Goal: Task Accomplishment & Management: Manage account settings

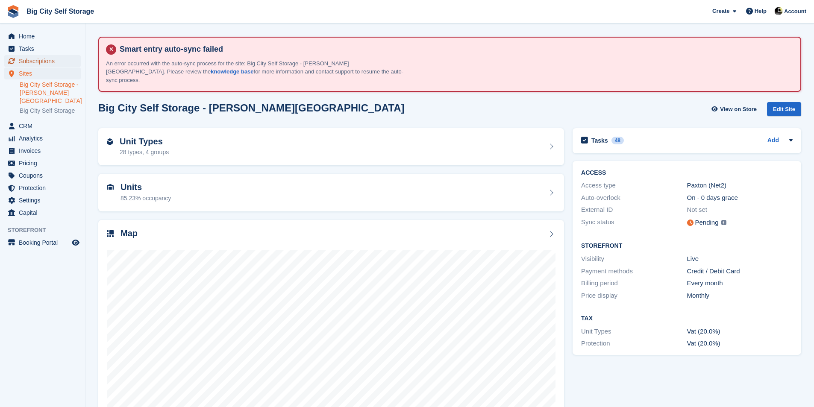
click at [37, 56] on span "Subscriptions" at bounding box center [44, 61] width 51 height 12
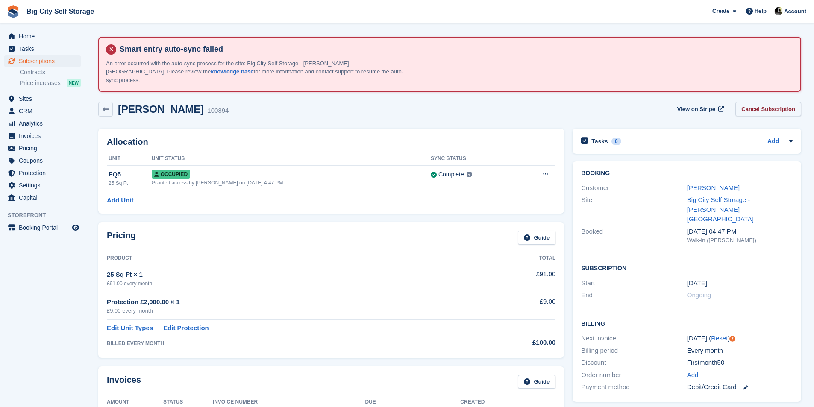
click at [788, 102] on link "Cancel Subscription" at bounding box center [768, 109] width 66 height 14
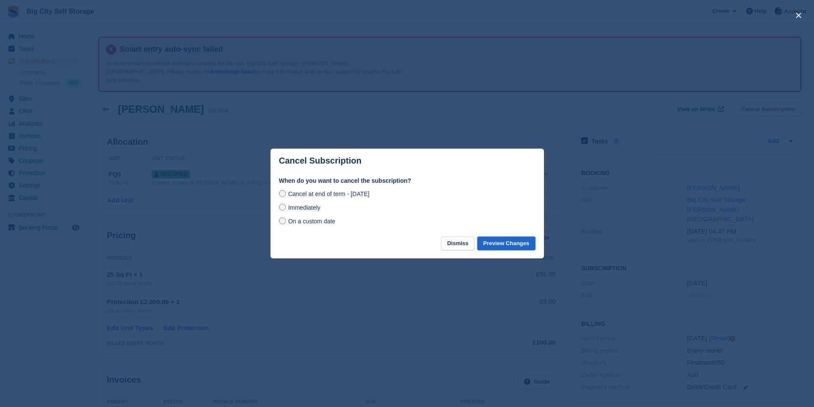
click at [522, 244] on button "Preview Changes" at bounding box center [506, 244] width 58 height 14
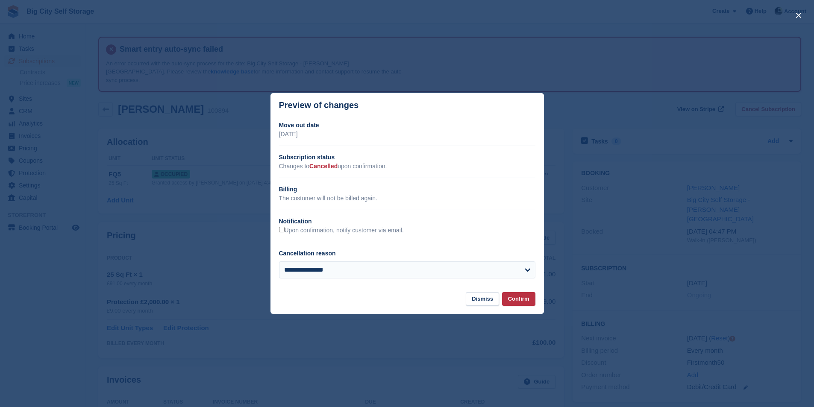
click at [376, 226] on div "Upon confirmation, notify customer via email." at bounding box center [407, 230] width 256 height 9
click at [376, 229] on label "Upon confirmation, notify customer via email." at bounding box center [341, 231] width 125 height 8
click at [515, 302] on button "Confirm" at bounding box center [518, 299] width 33 height 14
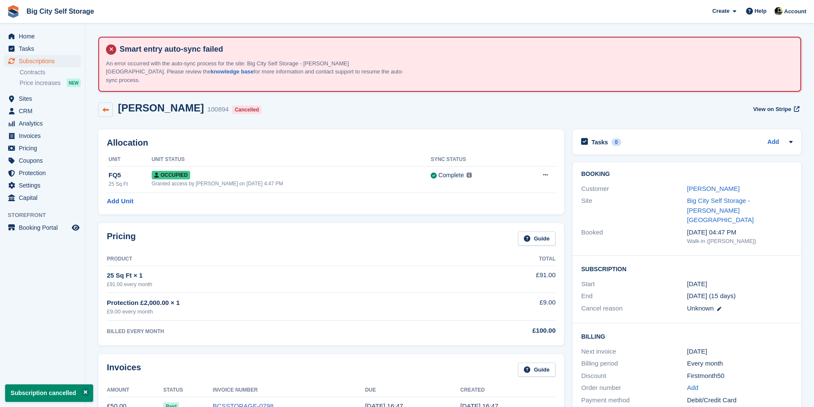
click at [105, 105] on link at bounding box center [105, 110] width 15 height 15
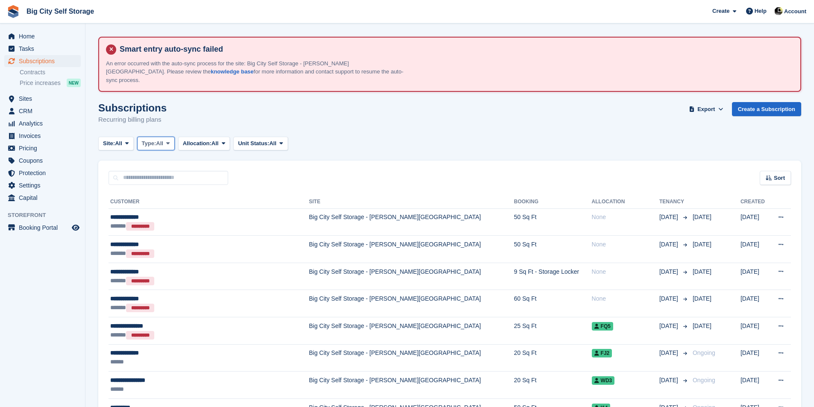
click at [161, 139] on span "All" at bounding box center [159, 143] width 7 height 9
click at [171, 171] on link "Upcoming" at bounding box center [178, 178] width 74 height 15
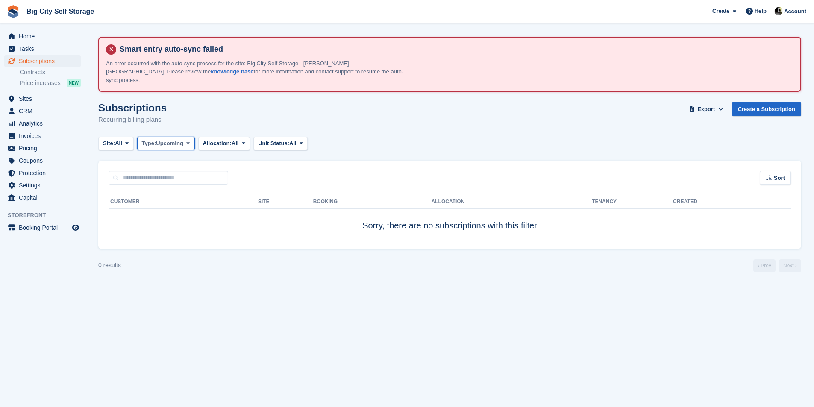
click at [166, 139] on span "Upcoming" at bounding box center [169, 143] width 27 height 9
click at [164, 202] on link "Active" at bounding box center [178, 209] width 74 height 15
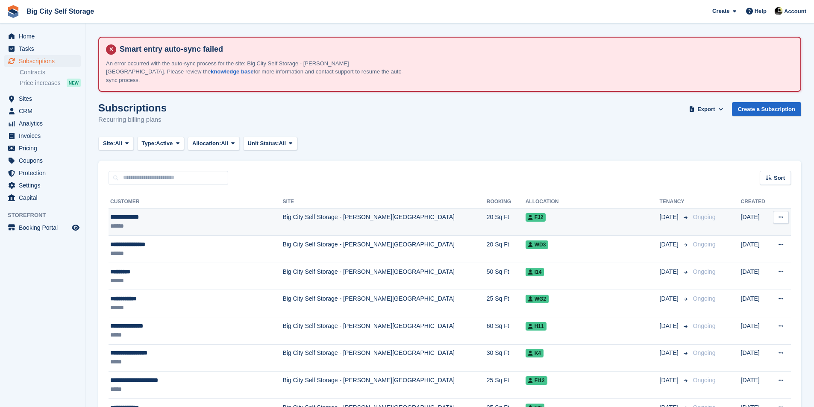
click at [146, 213] on div "**********" at bounding box center [182, 217] width 145 height 9
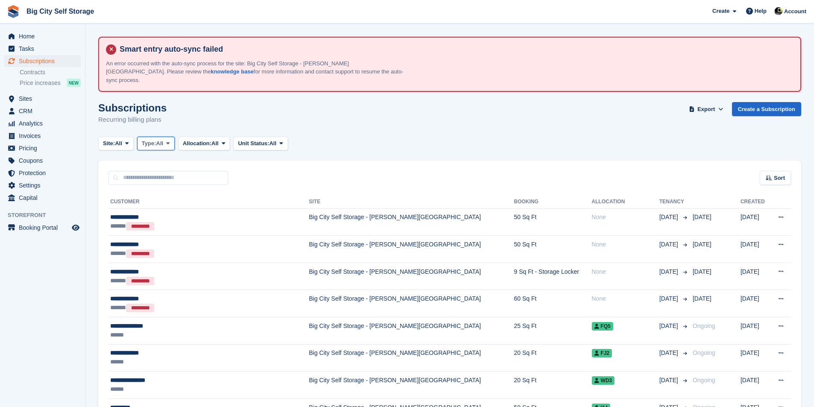
click at [153, 140] on button "Type: All" at bounding box center [156, 144] width 38 height 14
click at [156, 202] on link "Active" at bounding box center [178, 209] width 74 height 15
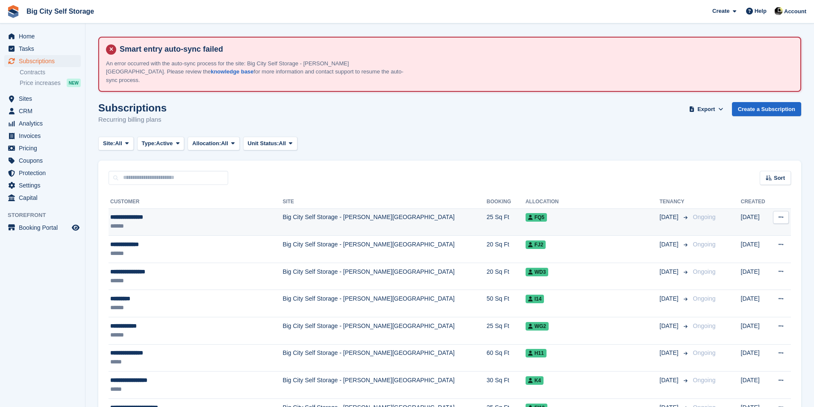
click at [153, 222] on div "******" at bounding box center [182, 226] width 145 height 9
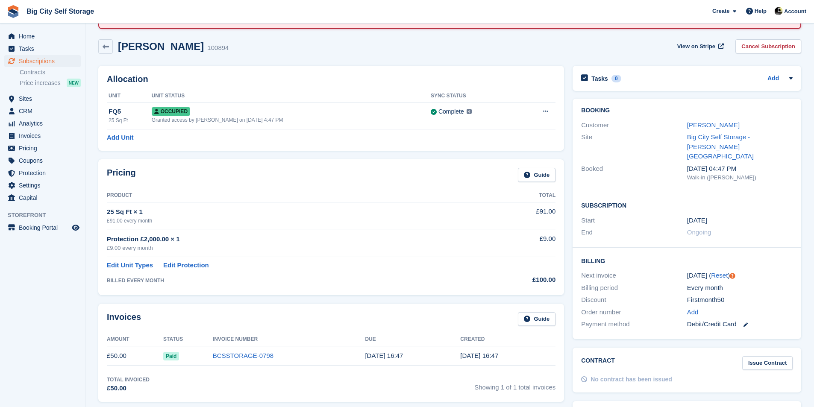
scroll to position [43, 0]
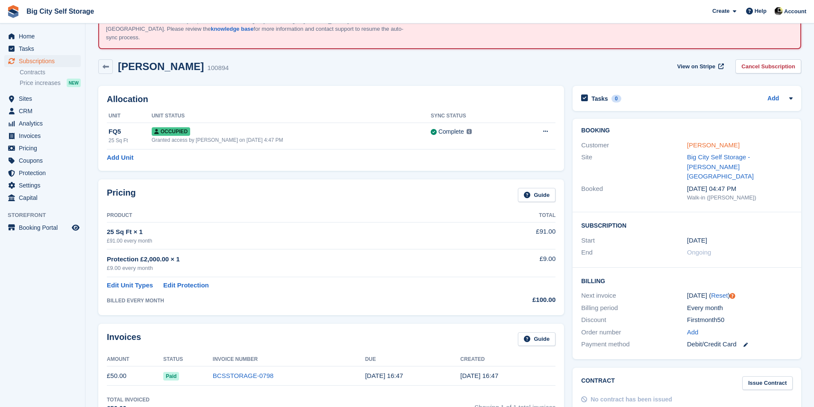
click at [694, 141] on link "Judith Harrison" at bounding box center [713, 144] width 53 height 7
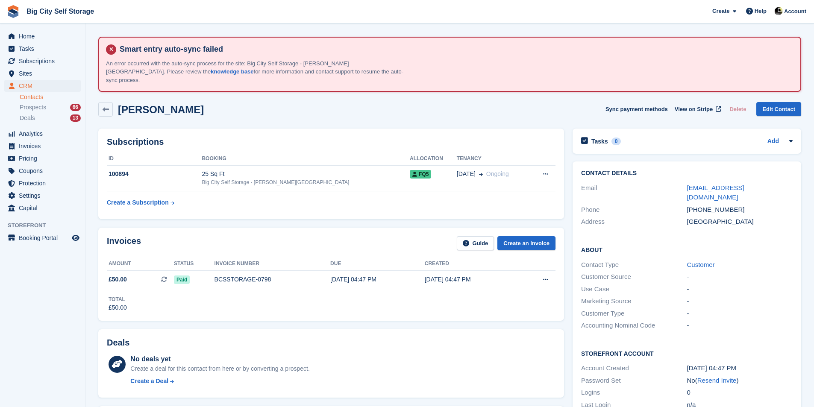
click at [710, 205] on div "+447437449936" at bounding box center [740, 210] width 106 height 10
copy div "+447437449936"
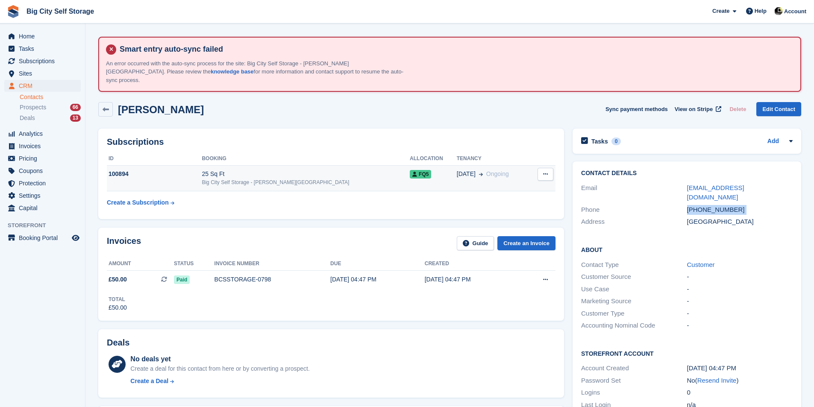
click at [329, 179] on div "Big City Self Storage - [PERSON_NAME][GEOGRAPHIC_DATA]" at bounding box center [306, 183] width 208 height 8
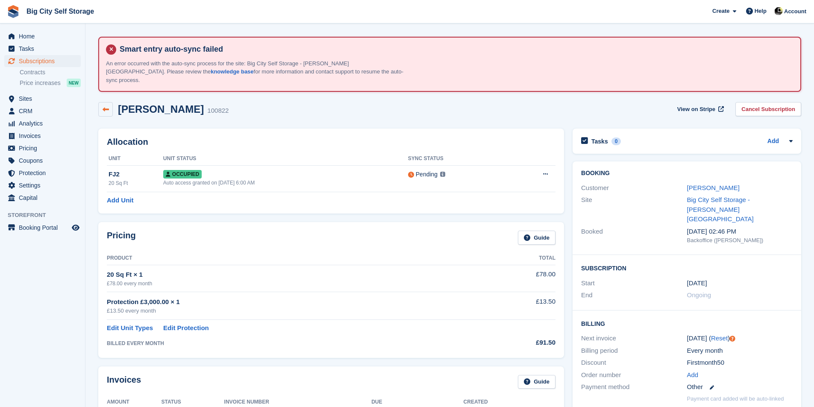
click at [103, 106] on icon at bounding box center [106, 109] width 6 height 6
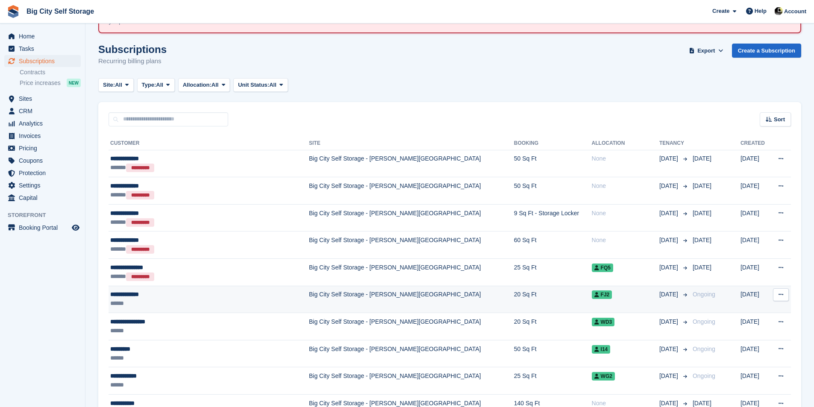
scroll to position [85, 0]
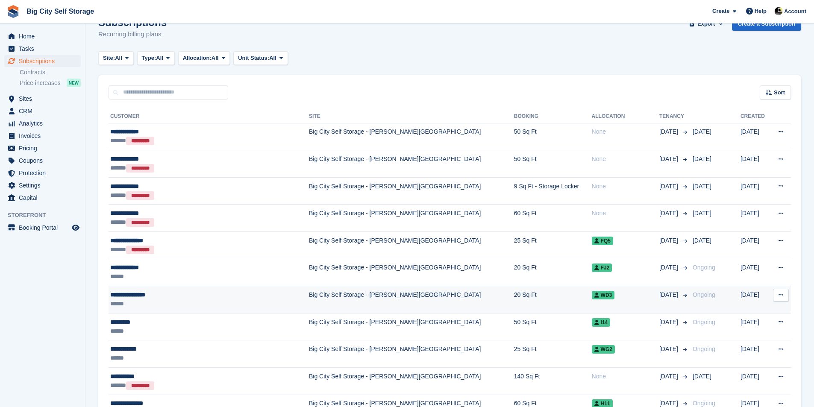
click at [217, 291] on div "**********" at bounding box center [193, 295] width 166 height 9
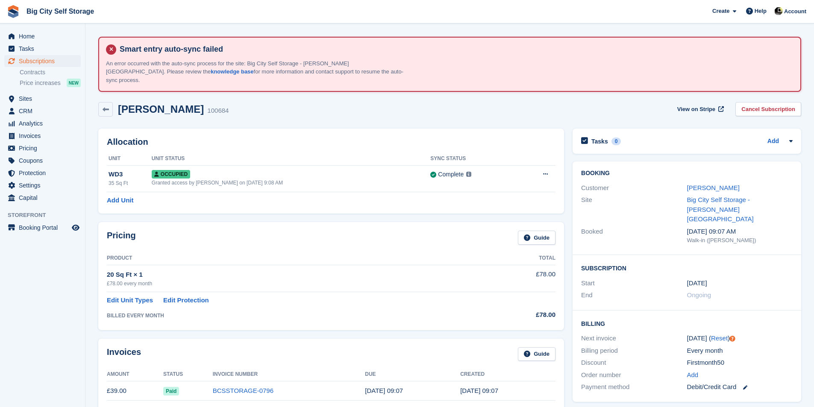
scroll to position [43, 0]
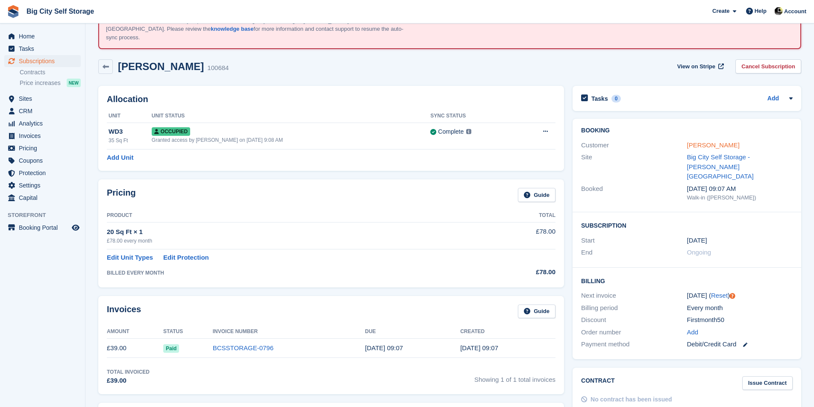
click at [694, 141] on link "[PERSON_NAME]" at bounding box center [713, 144] width 53 height 7
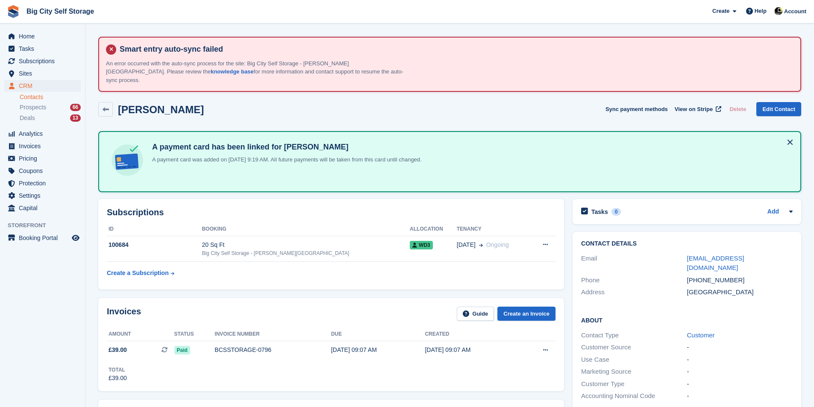
click at [789, 135] on button at bounding box center [790, 142] width 14 height 14
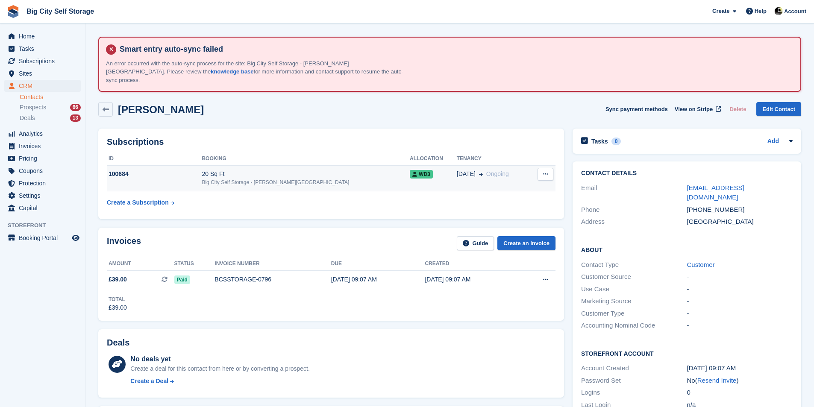
click at [344, 170] on div "20 Sq Ft" at bounding box center [306, 174] width 208 height 9
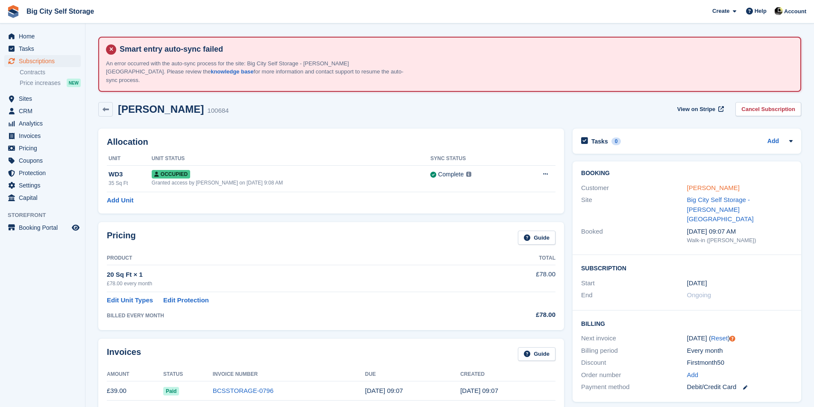
click at [723, 184] on link "[PERSON_NAME]" at bounding box center [713, 187] width 53 height 7
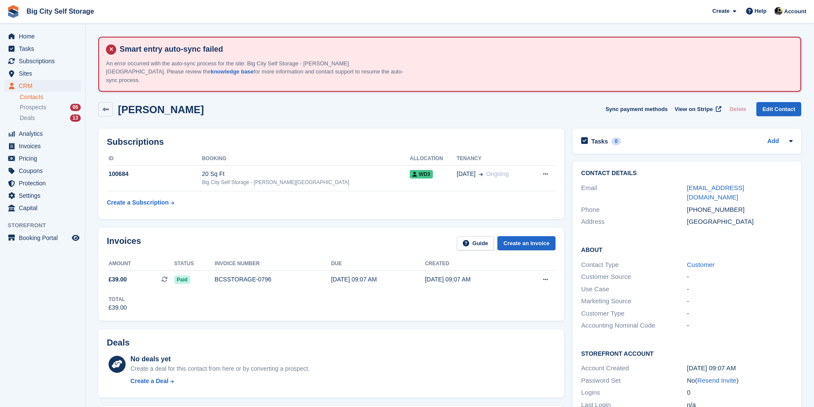
click at [719, 205] on div "[PHONE_NUMBER]" at bounding box center [740, 210] width 106 height 10
click at [719, 205] on div "+447742448090" at bounding box center [740, 210] width 106 height 10
copy div "+447742448090"
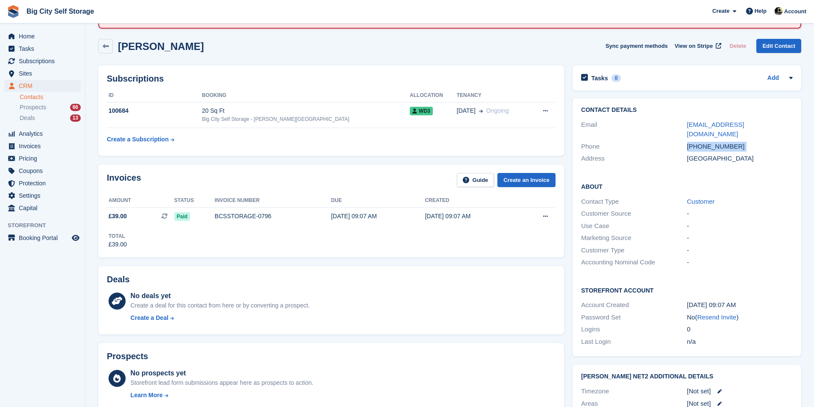
scroll to position [43, 0]
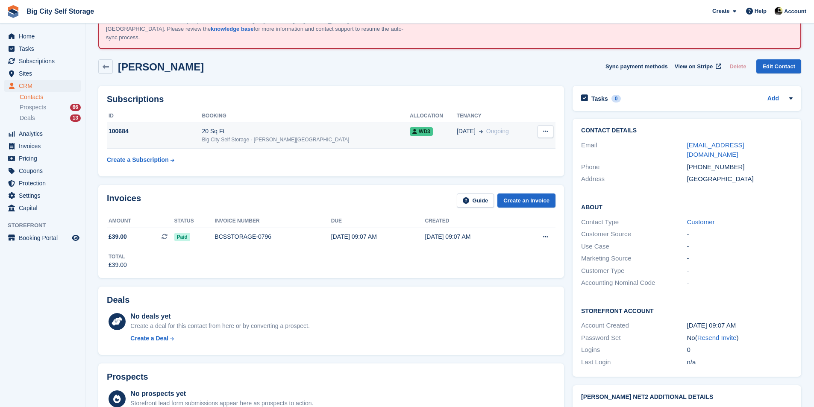
click at [363, 127] on div "20 Sq Ft" at bounding box center [306, 131] width 208 height 9
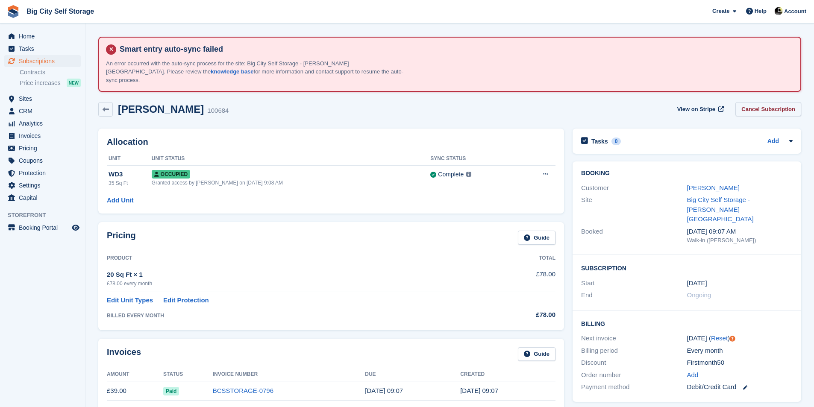
click at [758, 105] on link "Cancel Subscription" at bounding box center [768, 109] width 66 height 14
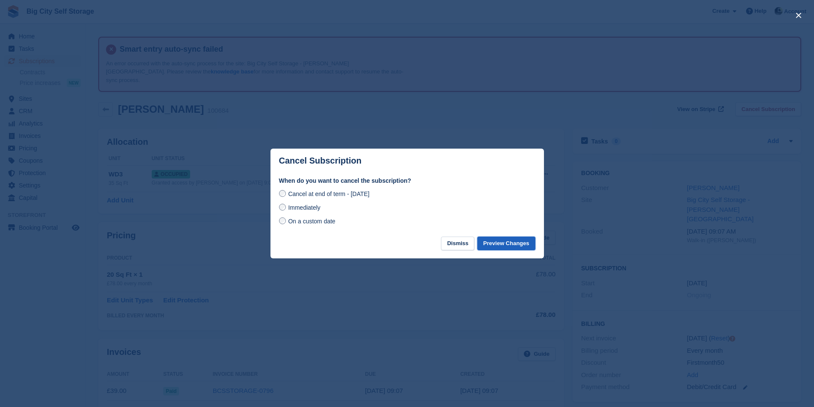
click at [503, 241] on button "Preview Changes" at bounding box center [506, 244] width 58 height 14
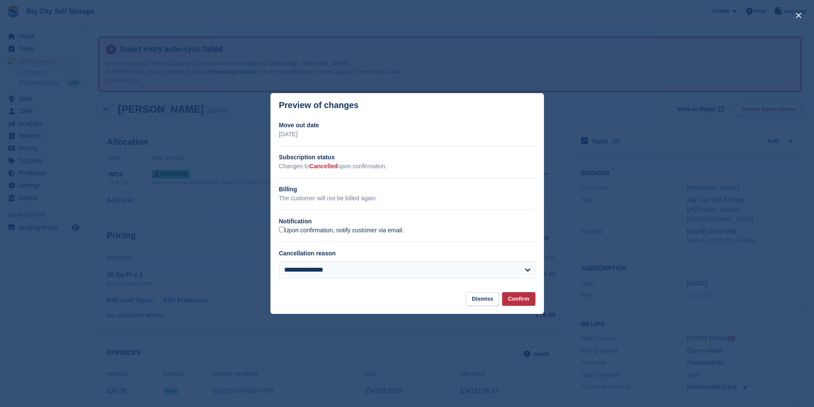
click at [337, 230] on label "Upon confirmation, notify customer via email." at bounding box center [341, 231] width 125 height 8
click at [513, 301] on button "Confirm" at bounding box center [518, 299] width 33 height 14
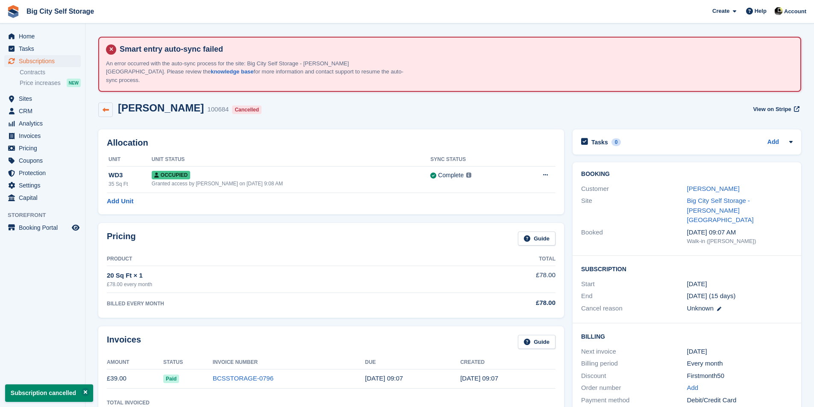
click at [102, 103] on link at bounding box center [105, 110] width 15 height 15
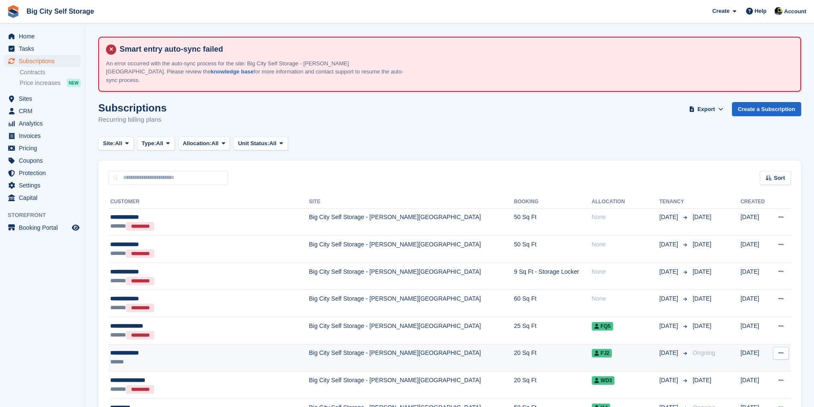
click at [221, 358] on div "******" at bounding box center [193, 362] width 166 height 9
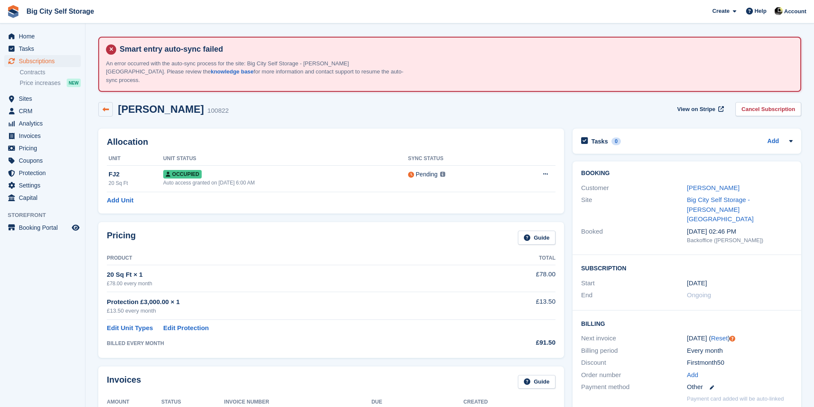
click at [107, 106] on link at bounding box center [105, 109] width 15 height 15
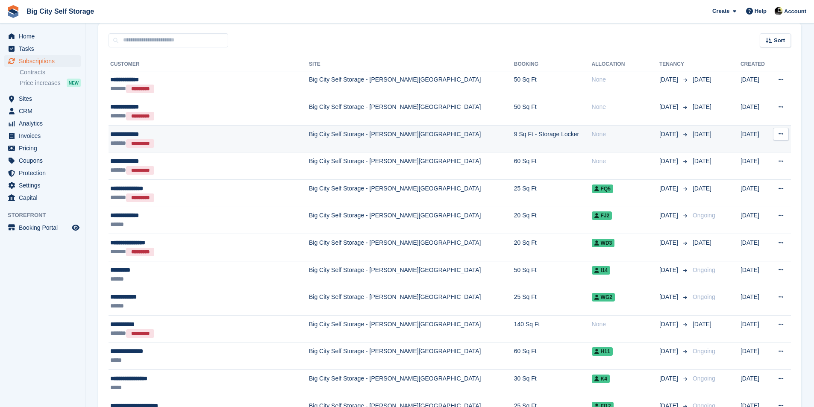
scroll to position [171, 0]
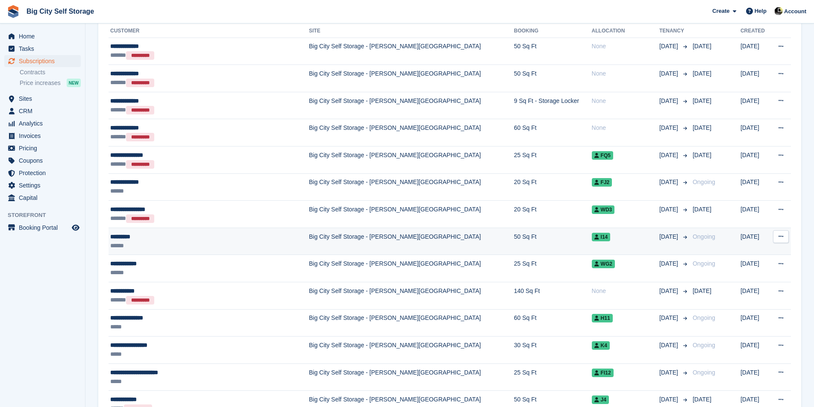
click at [251, 241] on div "******" at bounding box center [193, 245] width 166 height 9
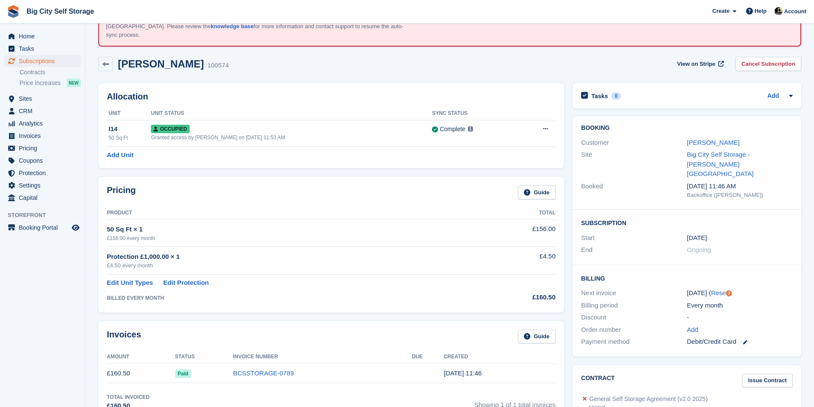
scroll to position [85, 0]
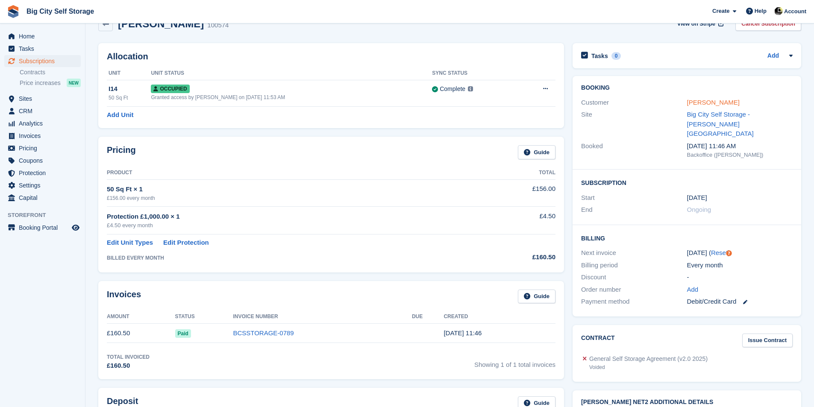
click at [703, 99] on link "[PERSON_NAME]" at bounding box center [713, 102] width 53 height 7
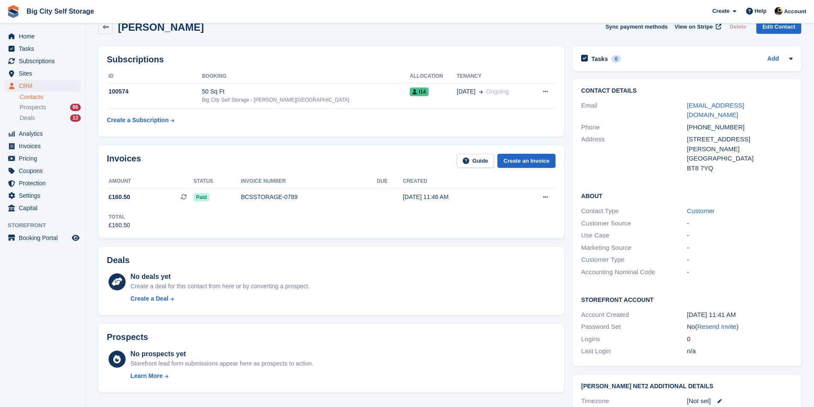
scroll to position [43, 0]
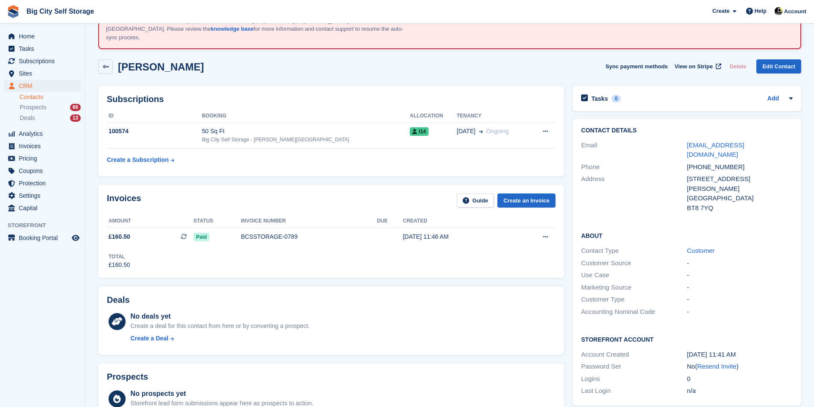
click at [717, 161] on div "Phone +447890085714" at bounding box center [686, 167] width 211 height 12
click at [713, 162] on div "+447890085714" at bounding box center [740, 167] width 106 height 10
copy div "+447890085714"
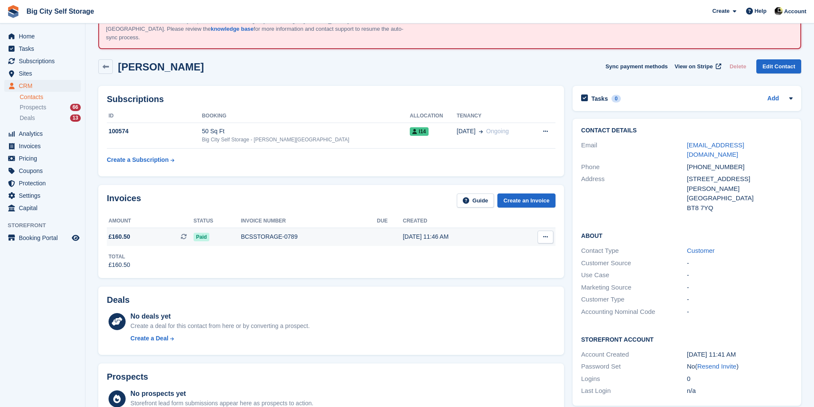
click at [308, 232] on div "BCSSTORAGE-0789" at bounding box center [309, 236] width 136 height 9
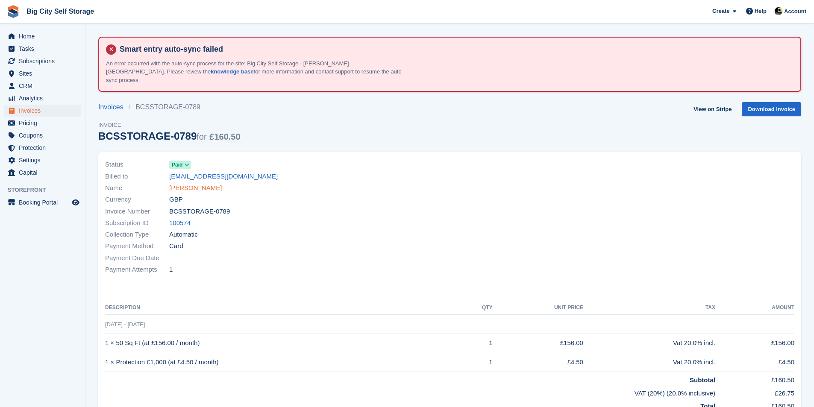
click at [181, 183] on link "[PERSON_NAME]" at bounding box center [195, 188] width 53 height 10
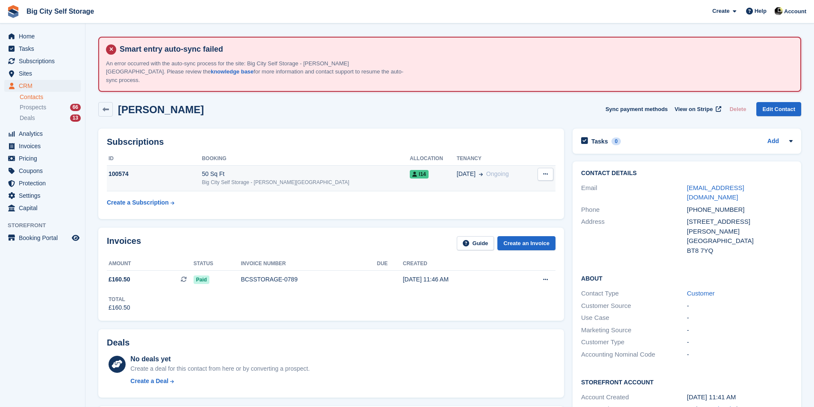
click at [313, 178] on td "50 Sq Ft Big City Self Storage - Boucher Road" at bounding box center [306, 178] width 208 height 26
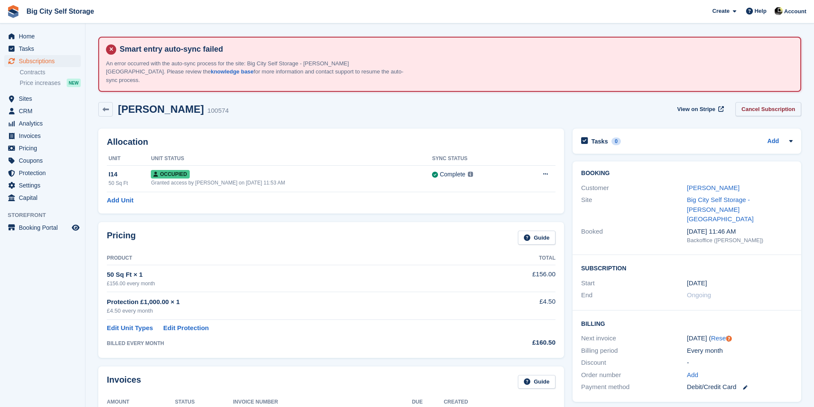
click at [777, 102] on link "Cancel Subscription" at bounding box center [768, 109] width 66 height 14
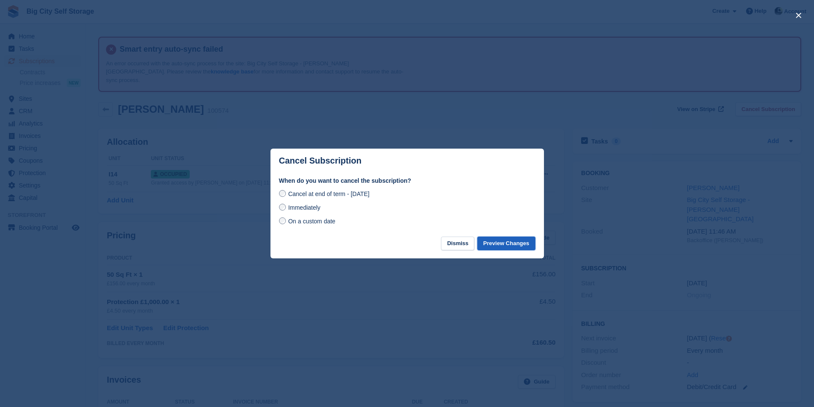
click at [508, 244] on button "Preview Changes" at bounding box center [506, 244] width 58 height 14
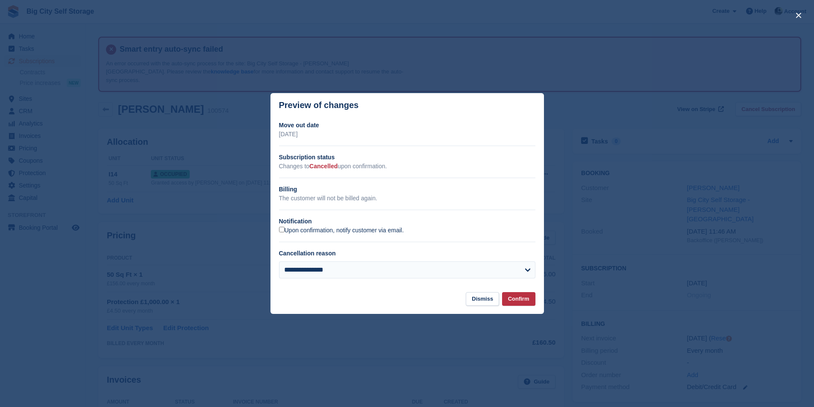
click at [342, 228] on label "Upon confirmation, notify customer via email." at bounding box center [341, 231] width 125 height 8
click at [509, 299] on button "Confirm" at bounding box center [518, 299] width 33 height 14
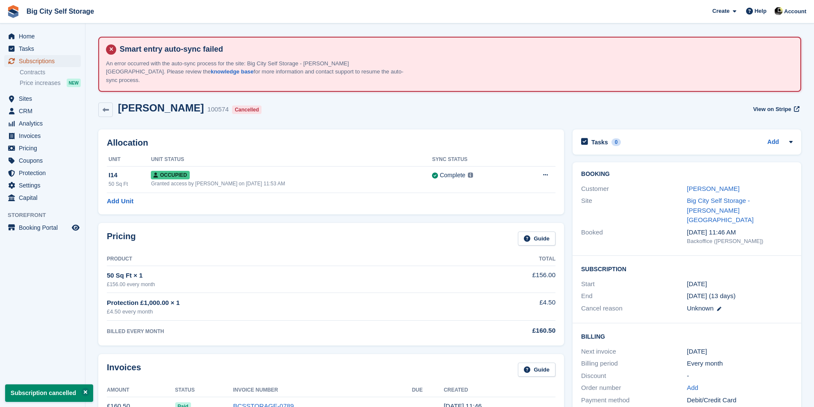
click at [47, 63] on span "Subscriptions" at bounding box center [44, 61] width 51 height 12
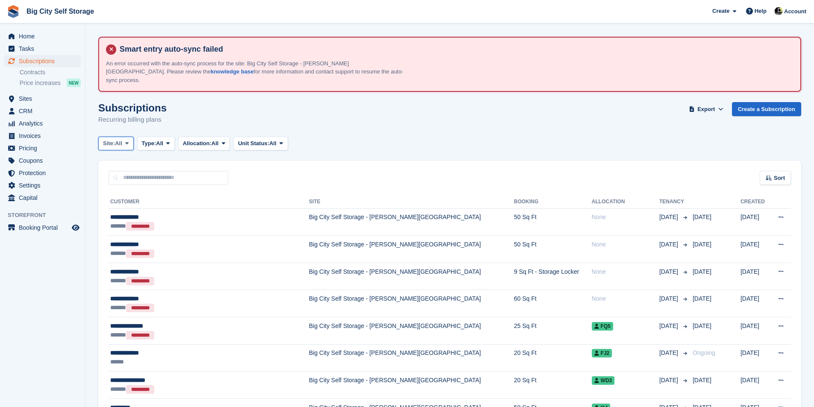
click at [129, 141] on icon at bounding box center [126, 144] width 3 height 6
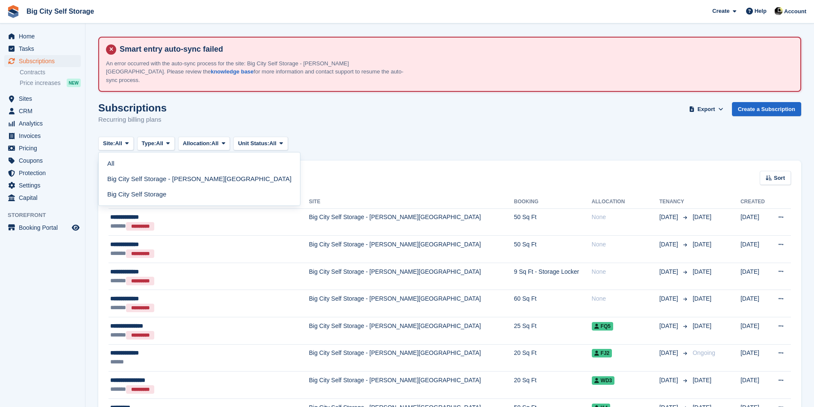
click at [179, 110] on div "Subscriptions Recurring billing plans Export Export Subscriptions Export a CSV …" at bounding box center [449, 118] width 703 height 33
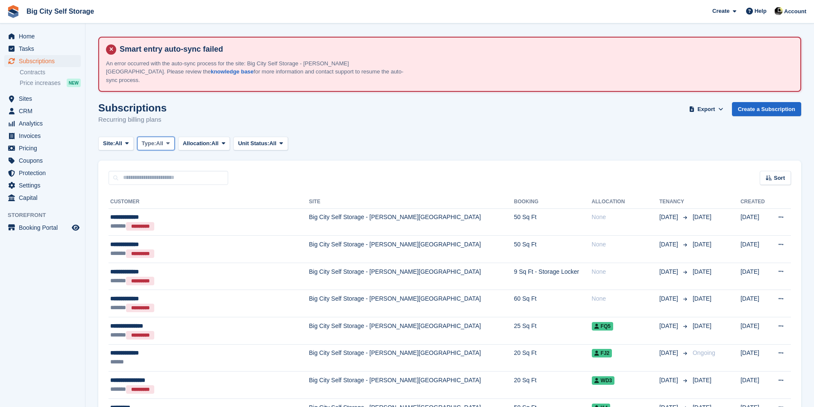
click at [168, 140] on span at bounding box center [167, 143] width 7 height 7
click at [167, 203] on link "Active" at bounding box center [178, 209] width 74 height 15
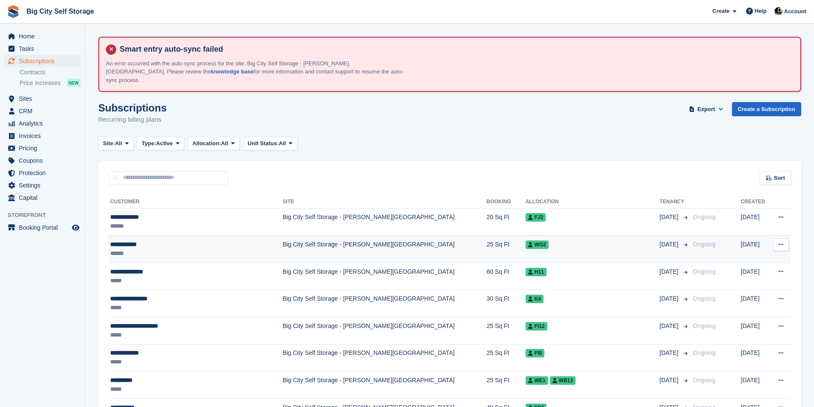
click at [158, 240] on div "**********" at bounding box center [182, 244] width 145 height 9
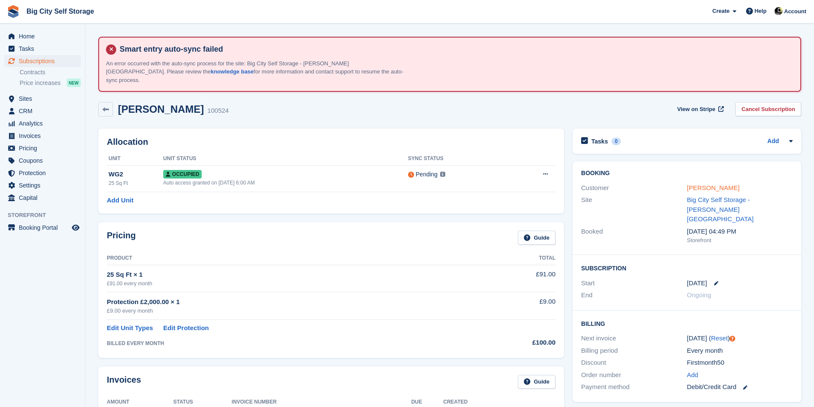
click at [696, 184] on link "[PERSON_NAME]" at bounding box center [713, 187] width 53 height 7
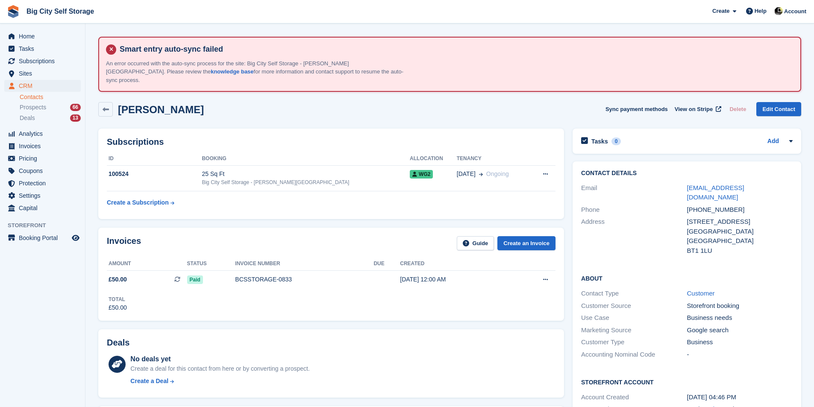
click at [721, 205] on div "+447794904579" at bounding box center [740, 210] width 106 height 10
copy div "+447794904579"
click at [715, 217] on div "12 Bridge Street" at bounding box center [740, 222] width 106 height 10
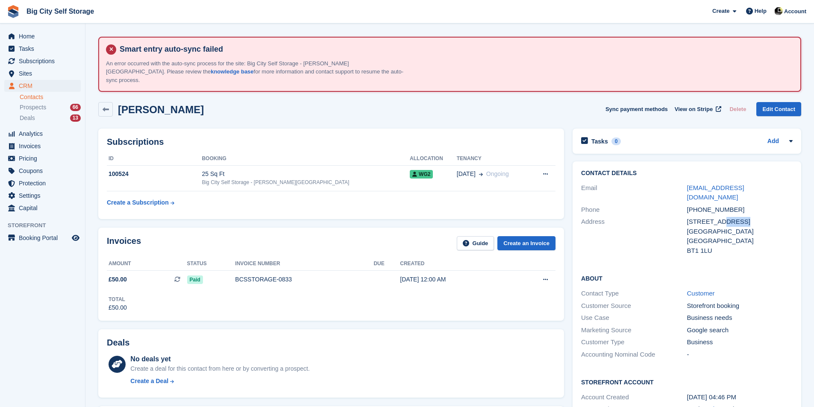
click at [715, 217] on div "12 Bridge Street" at bounding box center [740, 222] width 106 height 10
copy div "12 Bridge Street"
click at [332, 170] on div "25 Sq Ft" at bounding box center [306, 174] width 208 height 9
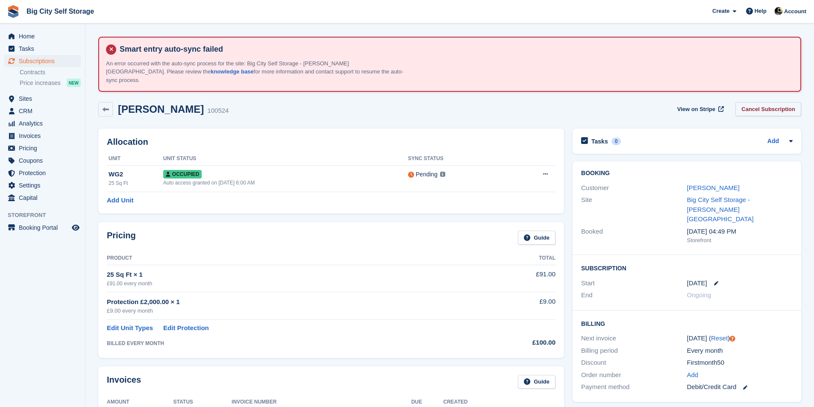
click at [790, 106] on link "Cancel Subscription" at bounding box center [768, 109] width 66 height 14
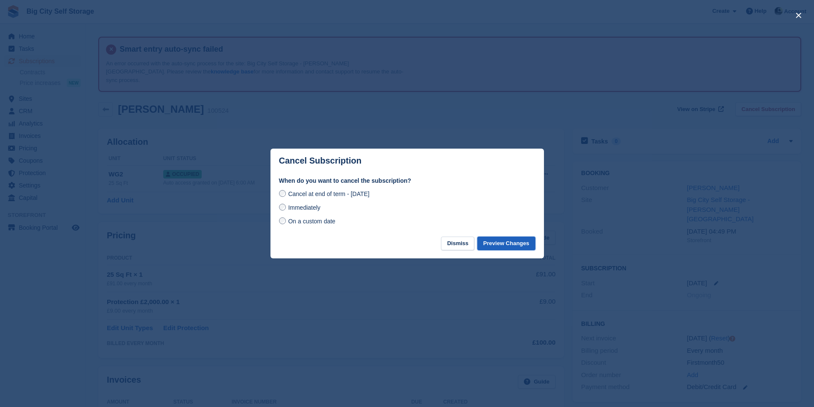
click at [519, 241] on button "Preview Changes" at bounding box center [506, 244] width 58 height 14
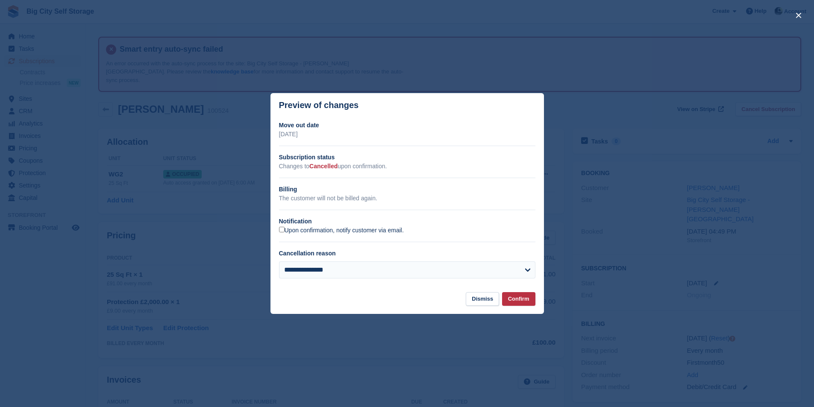
click at [401, 233] on label "Upon confirmation, notify customer via email." at bounding box center [341, 231] width 125 height 8
click at [526, 300] on button "Confirm" at bounding box center [518, 299] width 33 height 14
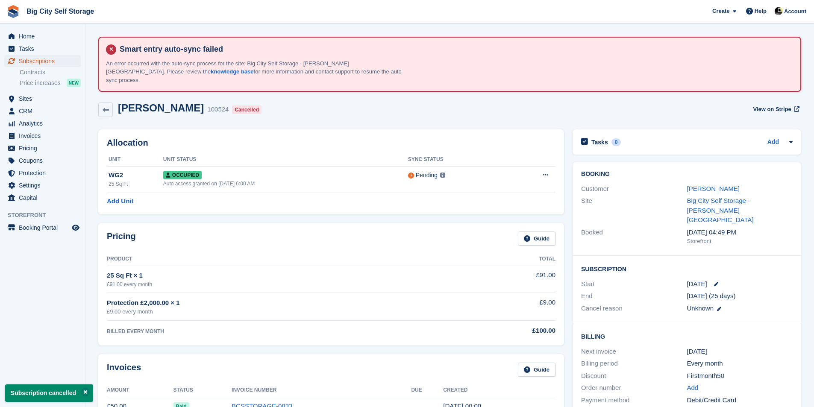
click at [53, 59] on span "Subscriptions" at bounding box center [44, 61] width 51 height 12
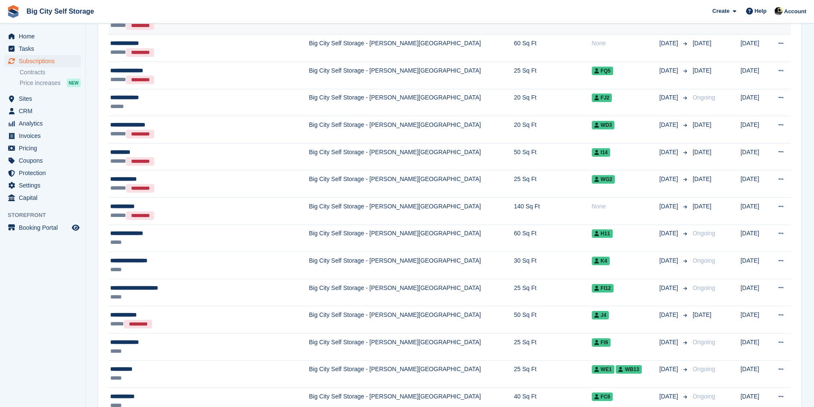
scroll to position [256, 0]
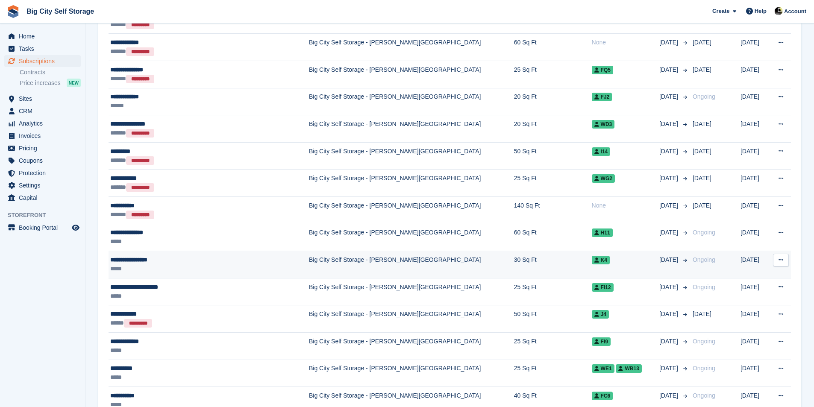
click at [193, 264] on div "*****" at bounding box center [193, 268] width 166 height 9
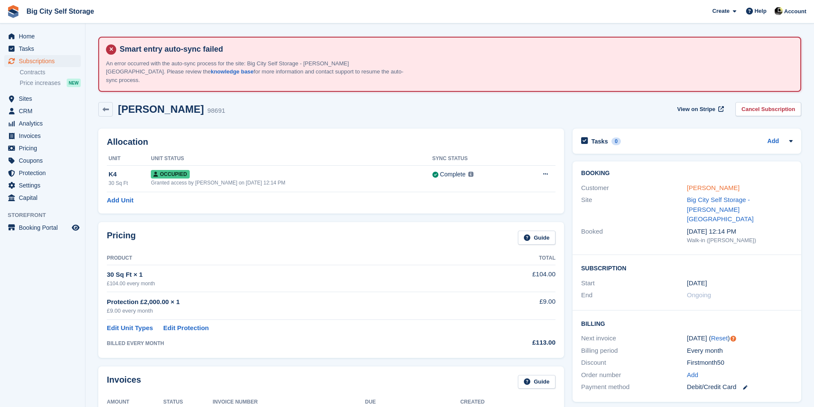
click at [724, 184] on link "[PERSON_NAME]" at bounding box center [713, 187] width 53 height 7
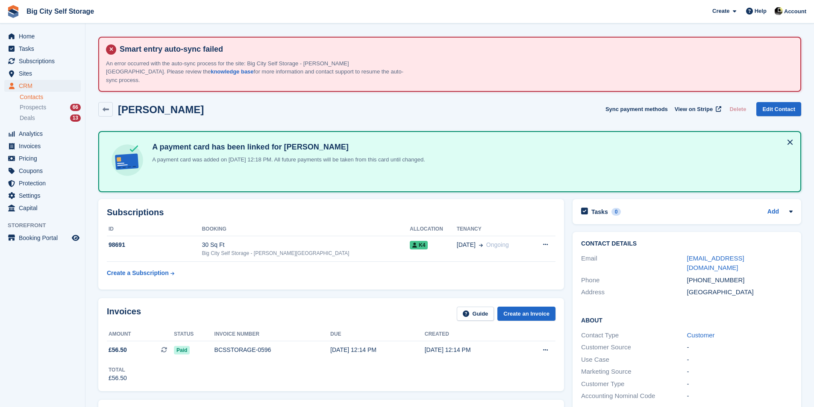
click at [700, 276] on div "+447915294670" at bounding box center [740, 281] width 106 height 10
copy div "+447915294670"
click at [273, 249] on div "Big City Self Storage - [PERSON_NAME][GEOGRAPHIC_DATA]" at bounding box center [306, 253] width 208 height 8
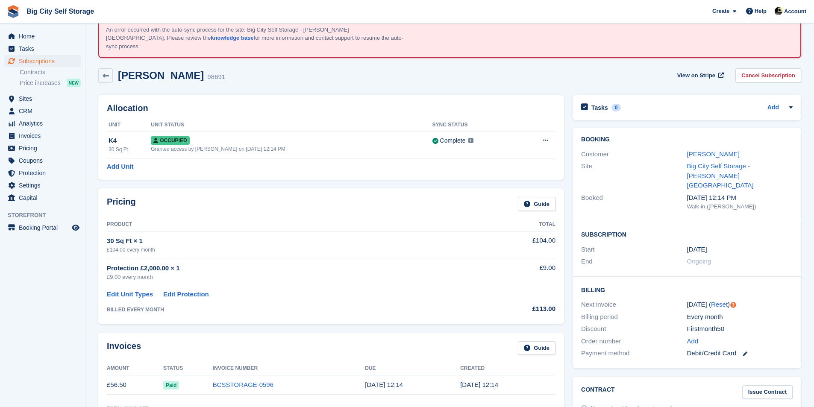
scroll to position [85, 0]
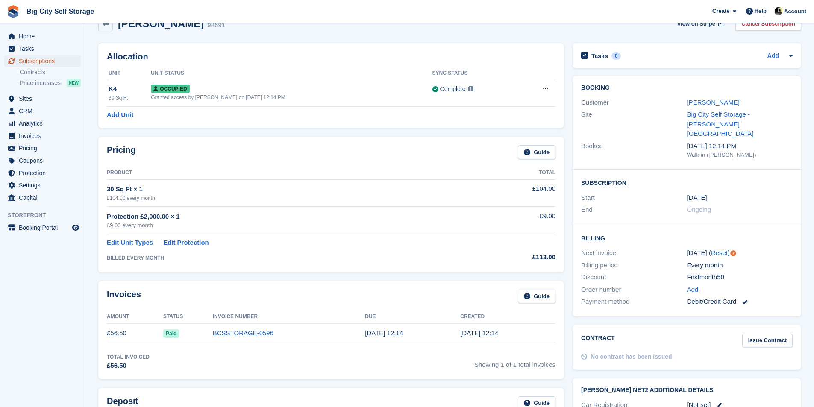
click at [65, 63] on span "Subscriptions" at bounding box center [44, 61] width 51 height 12
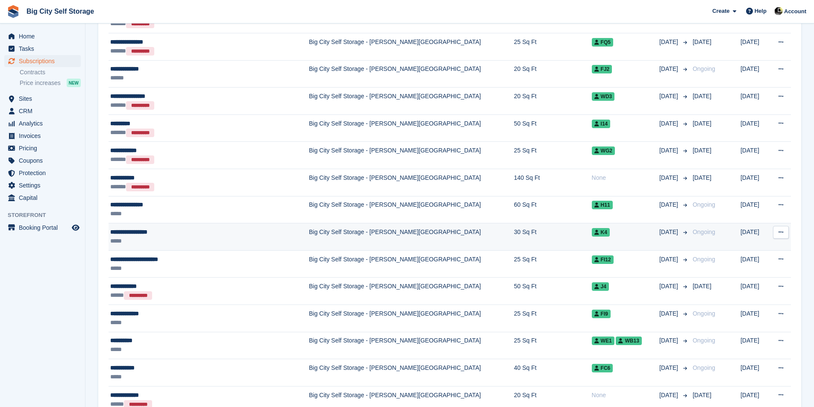
scroll to position [299, 0]
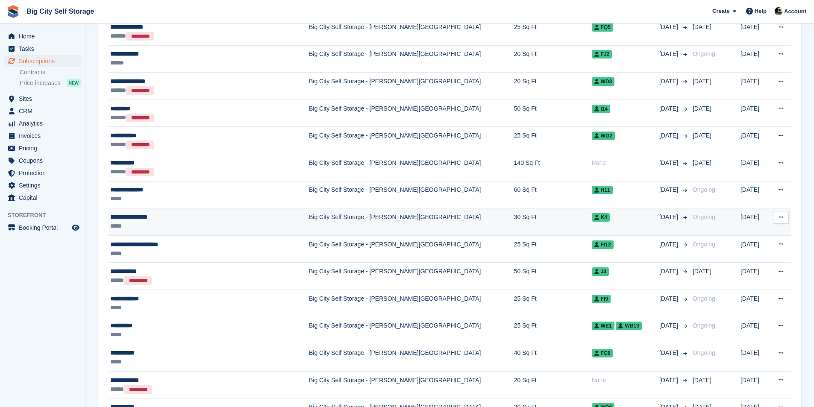
click at [248, 213] on div "**********" at bounding box center [193, 217] width 166 height 9
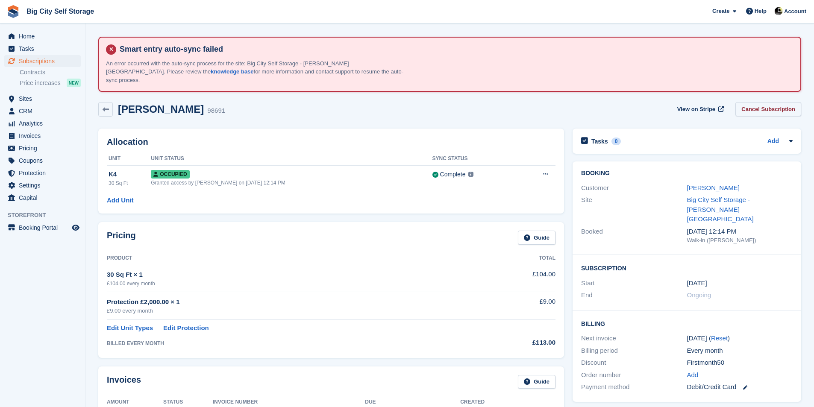
click at [759, 102] on link "Cancel Subscription" at bounding box center [768, 109] width 66 height 14
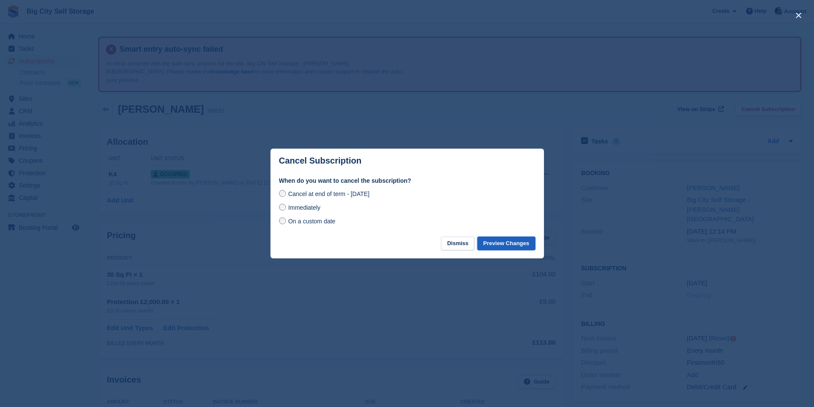
click at [505, 246] on button "Preview Changes" at bounding box center [506, 244] width 58 height 14
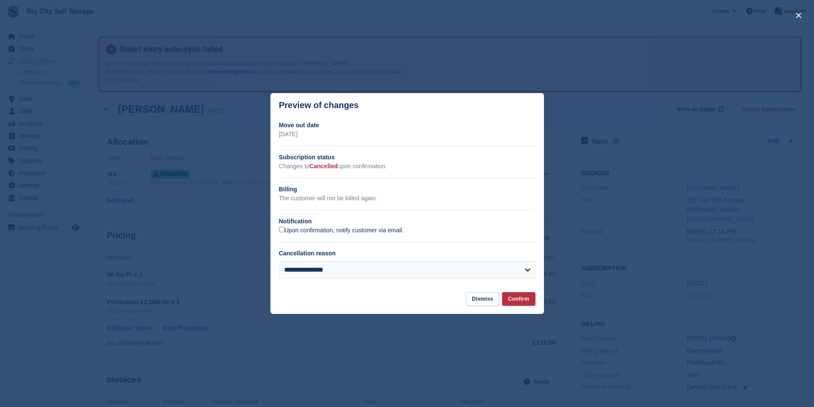
click at [352, 234] on label "Upon confirmation, notify customer via email." at bounding box center [341, 231] width 125 height 8
click at [511, 296] on button "Confirm" at bounding box center [518, 299] width 33 height 14
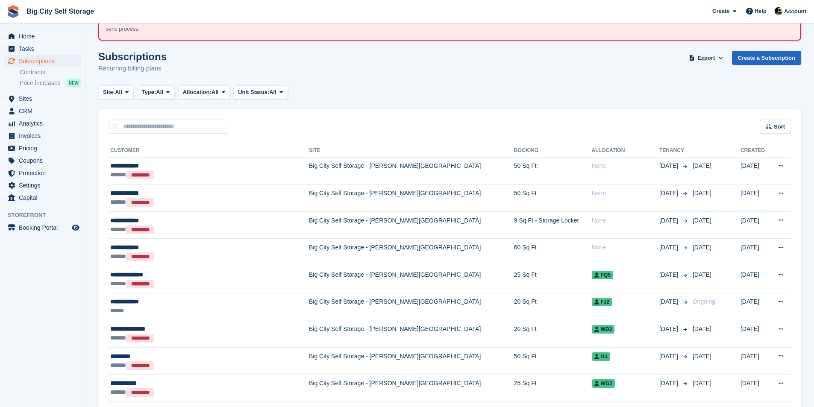
scroll to position [43, 0]
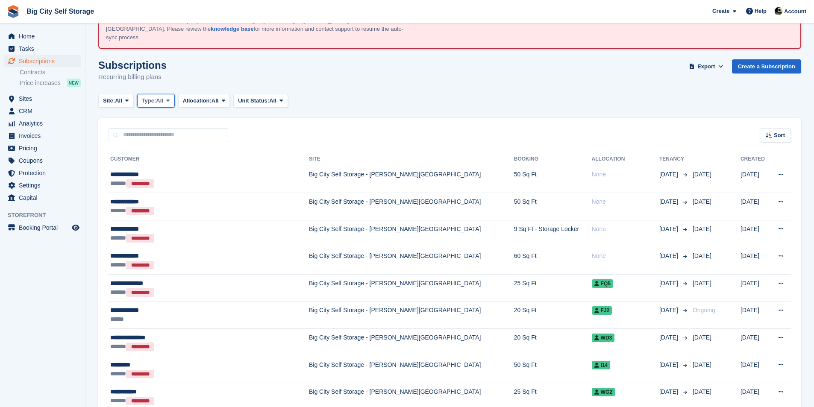
click at [160, 97] on span "All" at bounding box center [159, 101] width 7 height 9
click at [161, 159] on link "Active" at bounding box center [178, 166] width 74 height 15
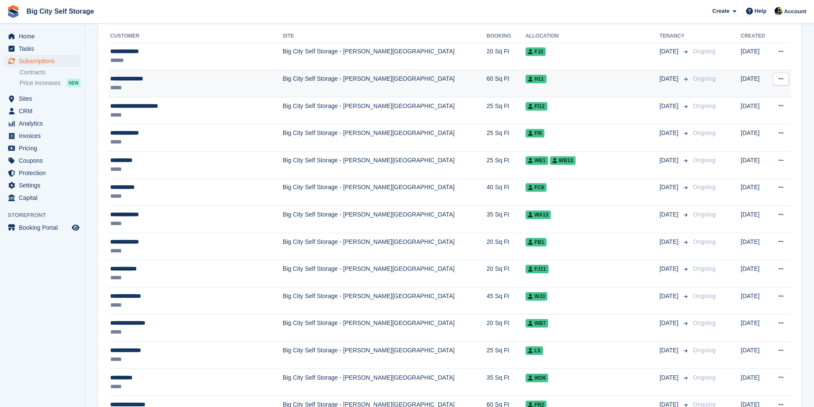
scroll to position [156, 0]
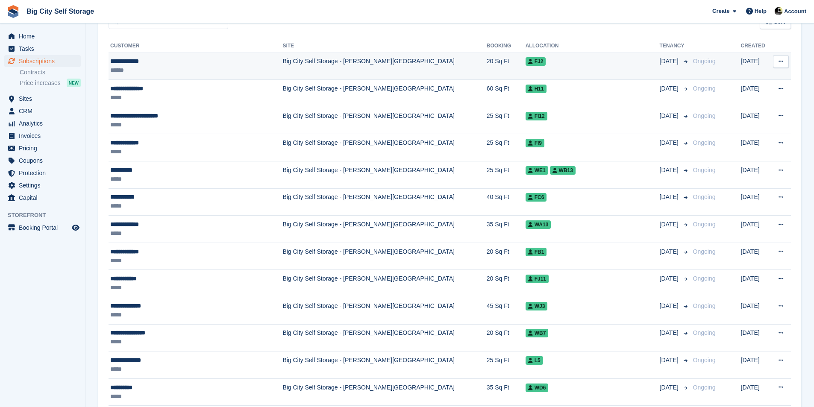
click at [320, 53] on td "Big City Self Storage - [PERSON_NAME][GEOGRAPHIC_DATA]" at bounding box center [384, 66] width 204 height 27
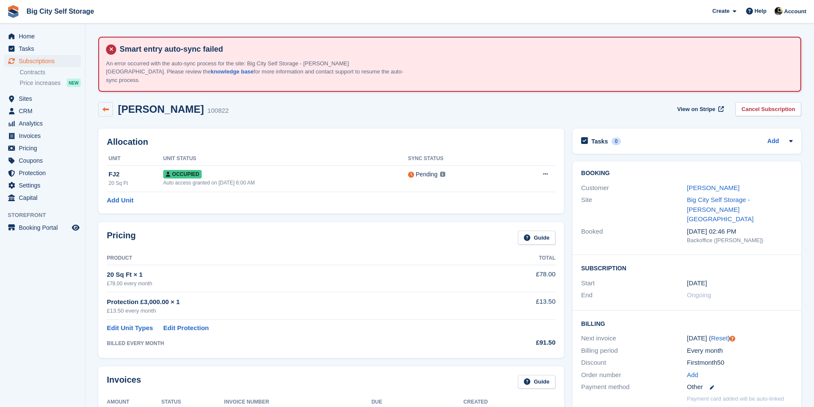
click at [99, 104] on link at bounding box center [105, 109] width 15 height 15
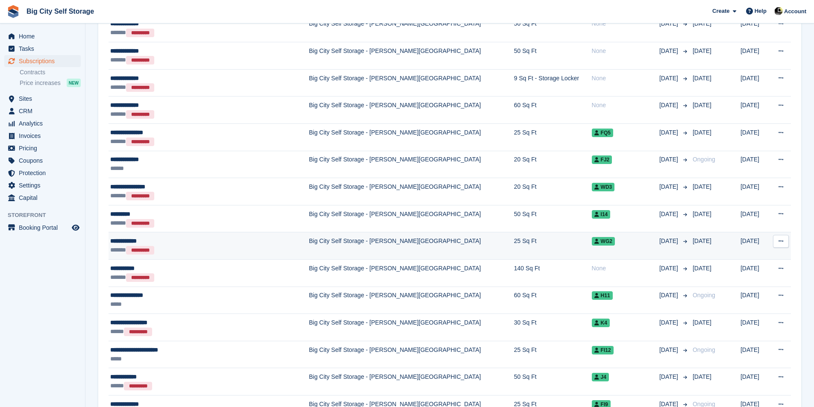
scroll to position [256, 0]
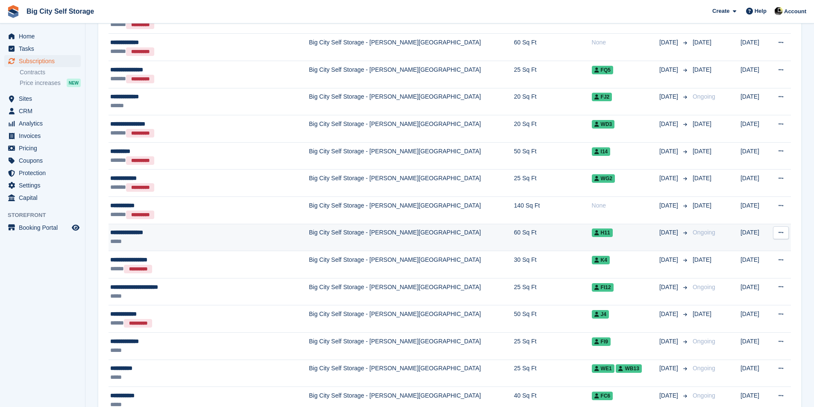
click at [221, 237] on div "*****" at bounding box center [193, 241] width 166 height 9
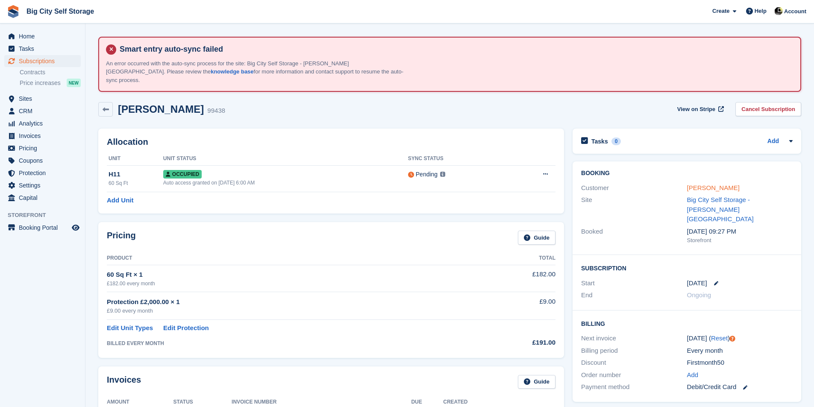
click at [700, 184] on link "[PERSON_NAME]" at bounding box center [713, 187] width 53 height 7
